Goal: Download file/media

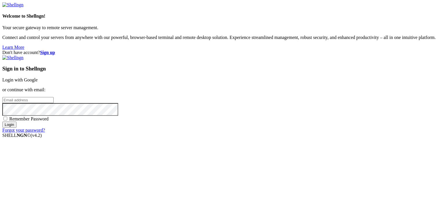
click at [38, 78] on link "Login with Google" at bounding box center [19, 80] width 35 height 5
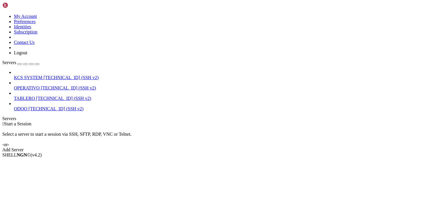
click at [52, 86] on span "[TECHNICAL_ID] (SSH v2)" at bounding box center [68, 88] width 55 height 5
click at [47, 75] on span "[TECHNICAL_ID] (SSH v2)" at bounding box center [70, 77] width 55 height 5
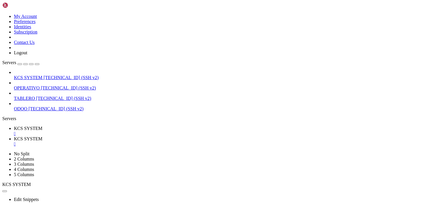
scroll to position [65, 0]
type input "/home/ubuntu/31-app-odoo2"
